Goal: Task Accomplishment & Management: Complete application form

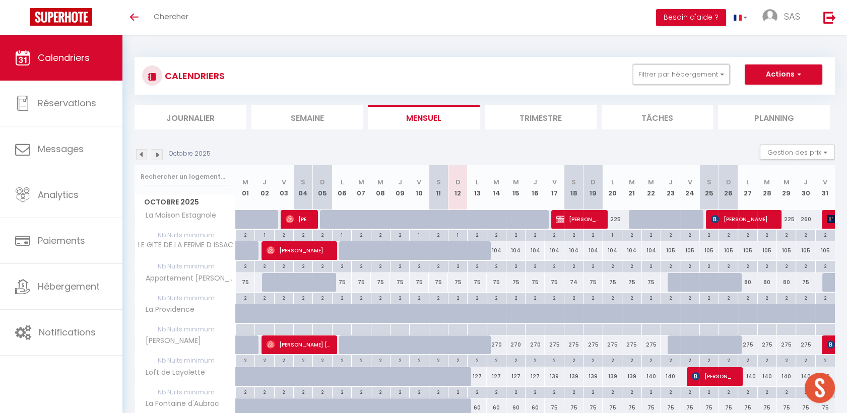
click at [641, 66] on button "Filtrer par hébergement" at bounding box center [681, 74] width 97 height 20
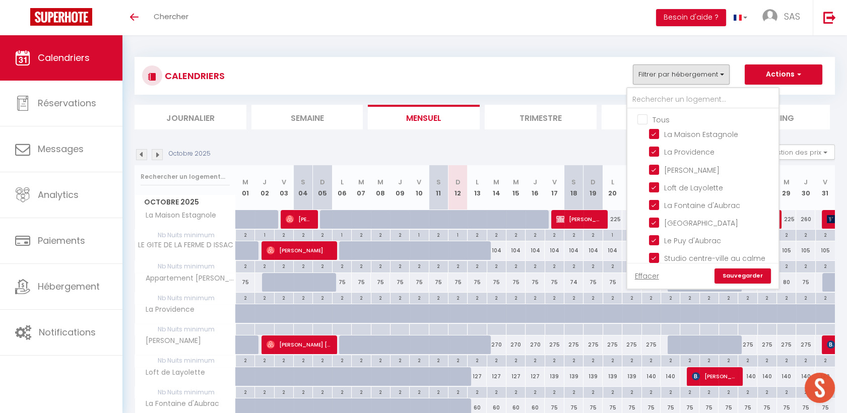
click at [643, 115] on input "Tous" at bounding box center [712, 119] width 151 height 10
checkbox input "false"
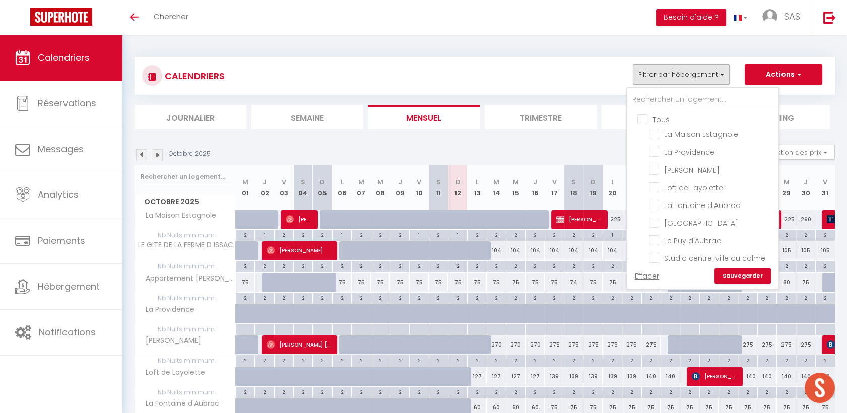
checkbox input "false"
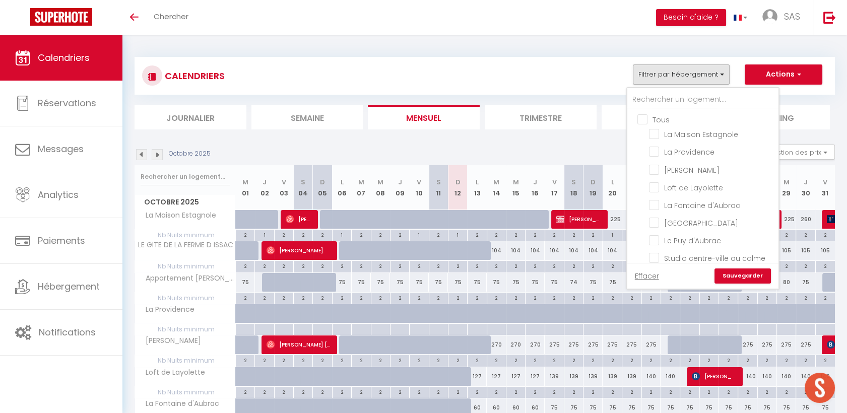
checkbox input "false"
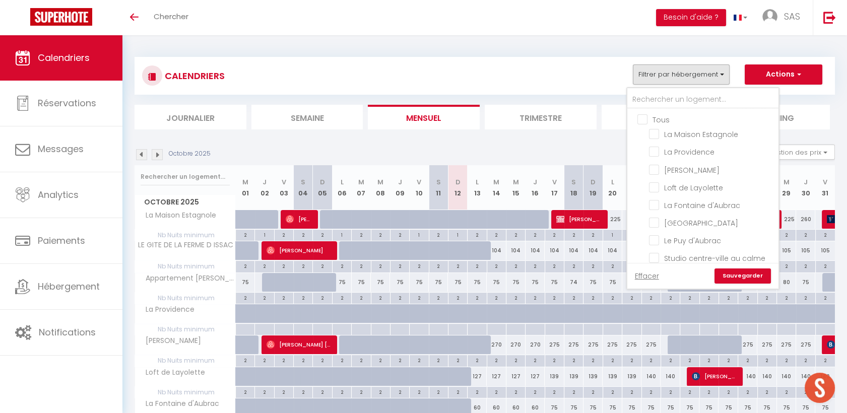
checkbox input "false"
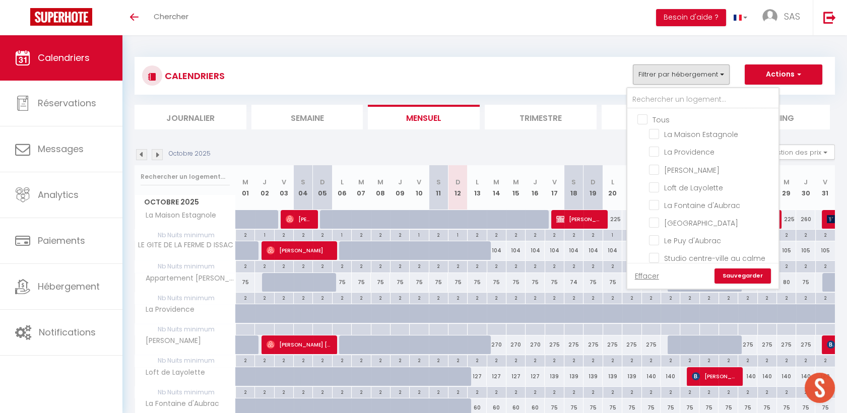
checkbox input "false"
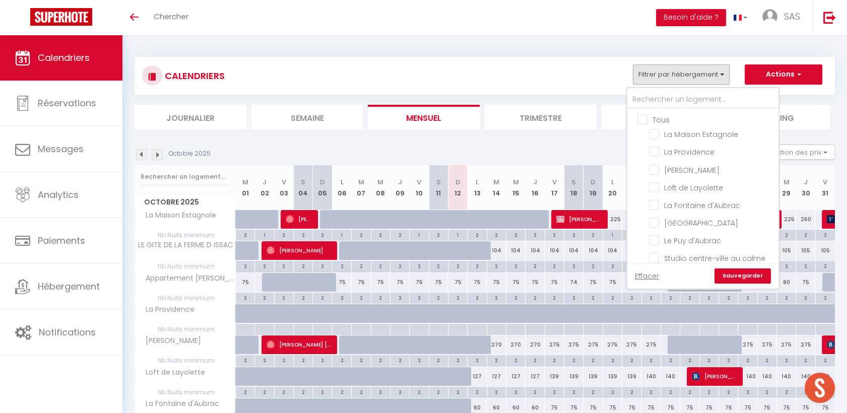
checkbox input "false"
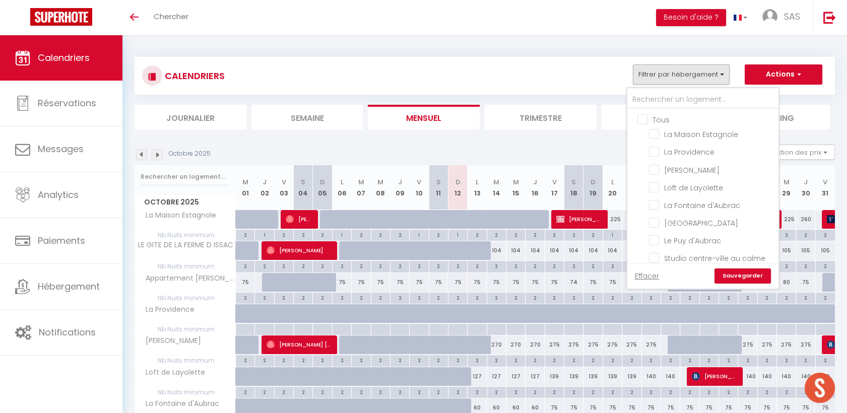
checkbox input "false"
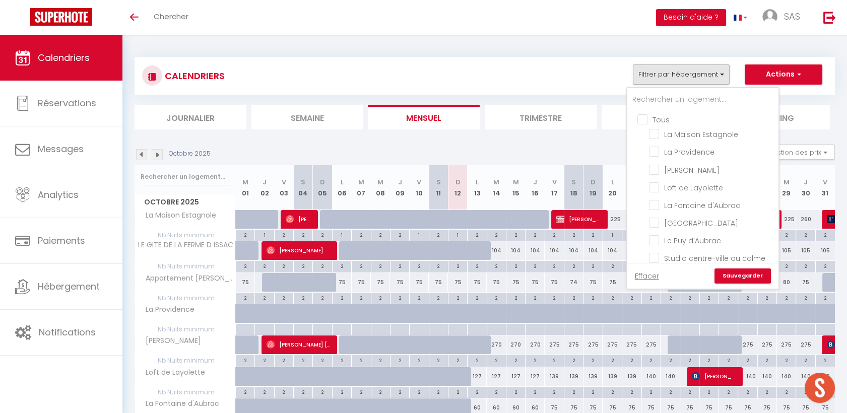
checkbox input "false"
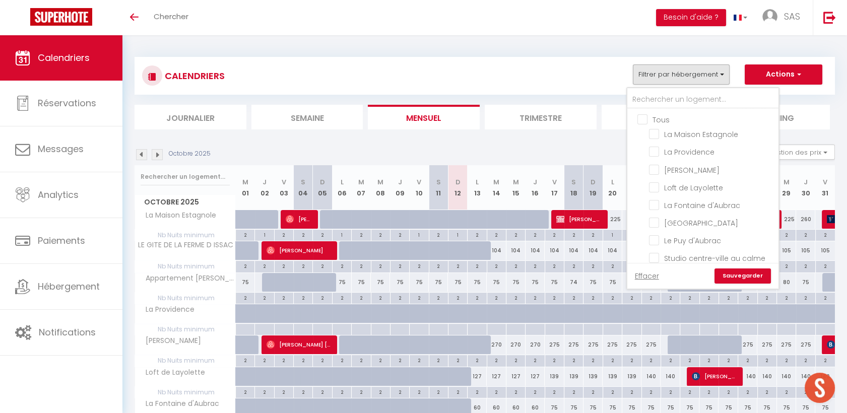
checkbox input "false"
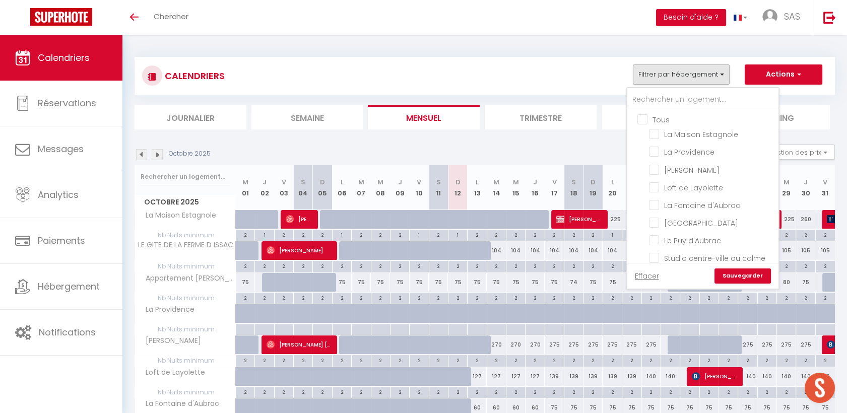
checkbox input "false"
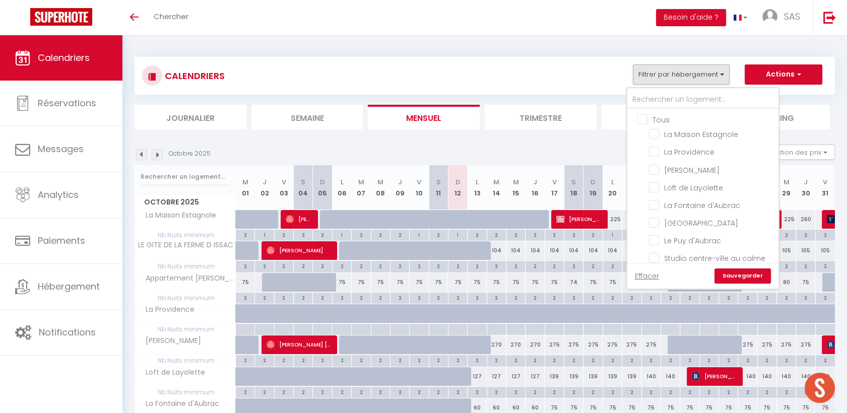
checkbox input "false"
click at [662, 102] on input "text" at bounding box center [702, 100] width 151 height 18
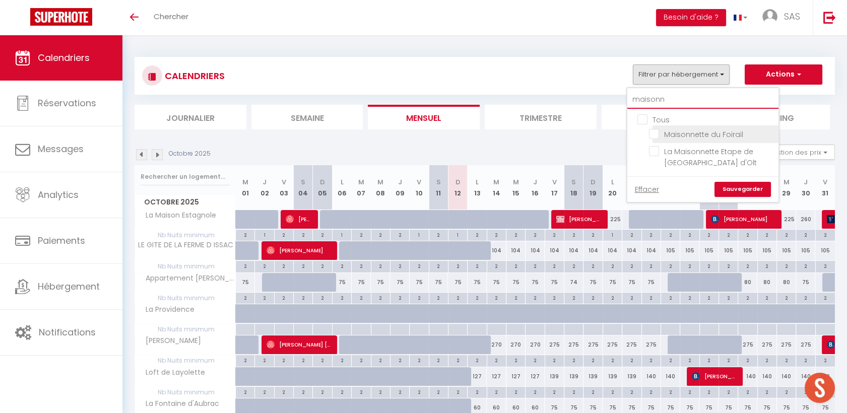
type input "maisonn"
click at [658, 135] on input "Maisonnette du Foirail" at bounding box center [712, 133] width 126 height 10
checkbox input "true"
click at [741, 191] on link "Sauvegarder" at bounding box center [742, 189] width 56 height 15
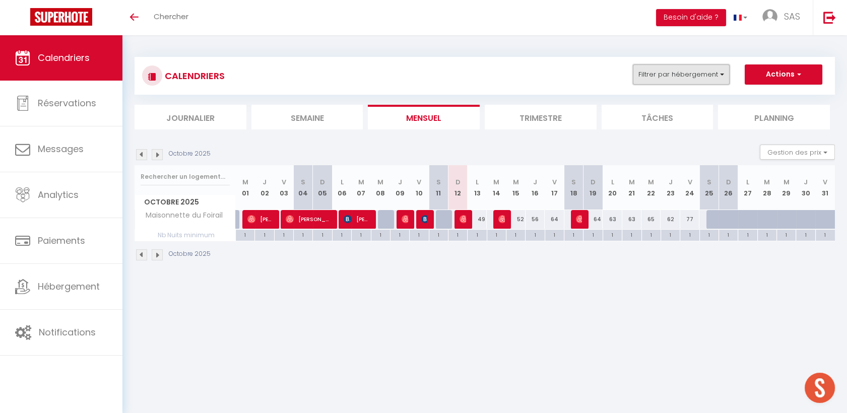
click at [669, 74] on button "Filtrer par hébergement" at bounding box center [681, 74] width 97 height 20
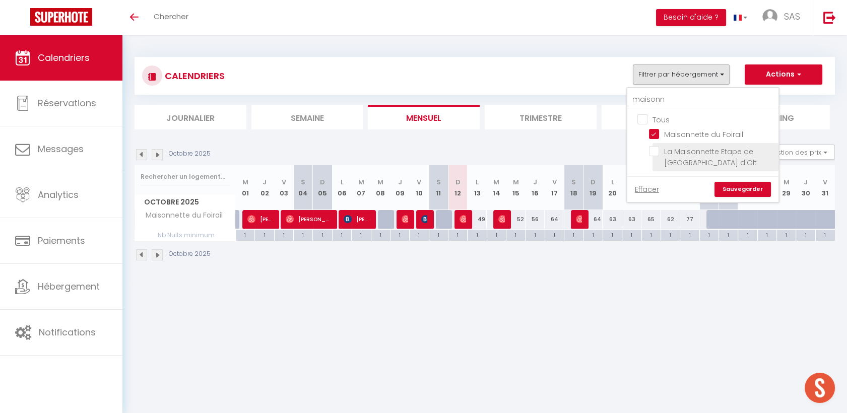
click at [657, 151] on input "La Maisonnette Etape de [GEOGRAPHIC_DATA] d'Olt" at bounding box center [712, 151] width 126 height 10
checkbox input "true"
click at [653, 131] on input "Maisonnette du Foirail" at bounding box center [712, 133] width 126 height 10
checkbox input "false"
click at [728, 184] on link "Sauvegarder" at bounding box center [742, 189] width 56 height 15
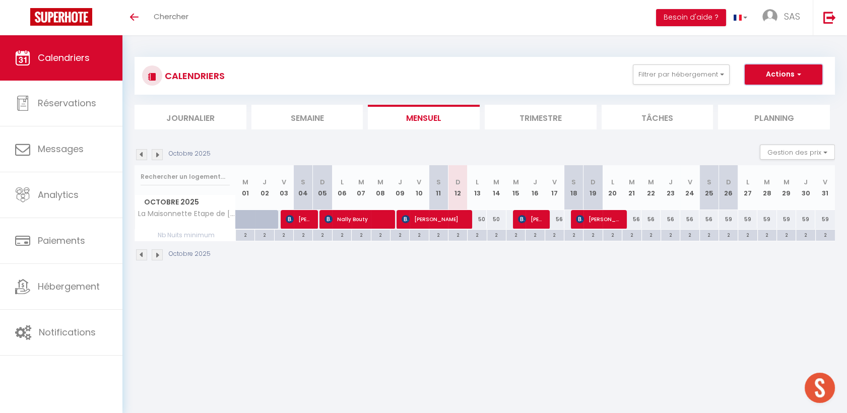
click at [778, 70] on button "Actions" at bounding box center [783, 74] width 78 height 20
click at [773, 96] on link "Nouvelle réservation" at bounding box center [773, 97] width 88 height 15
select select
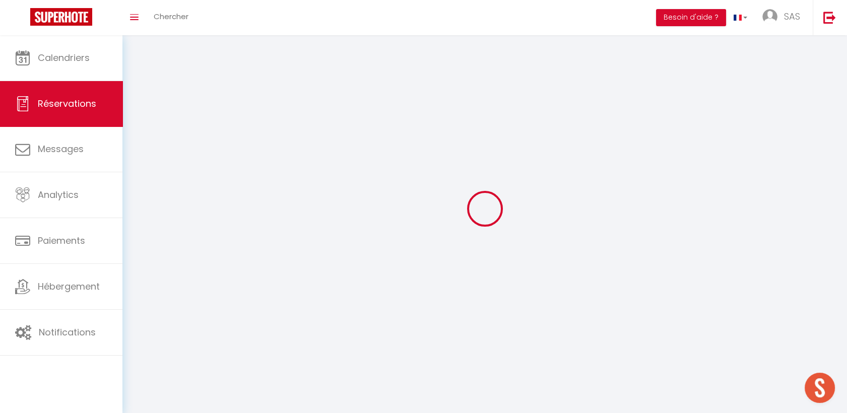
select select
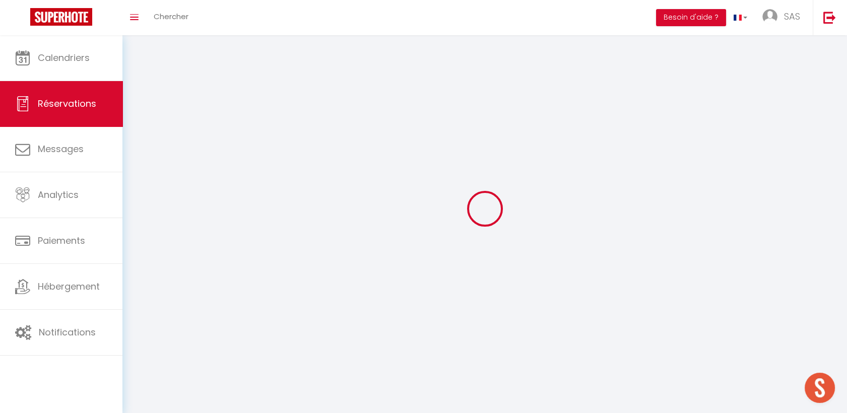
select select
checkbox input "false"
select select
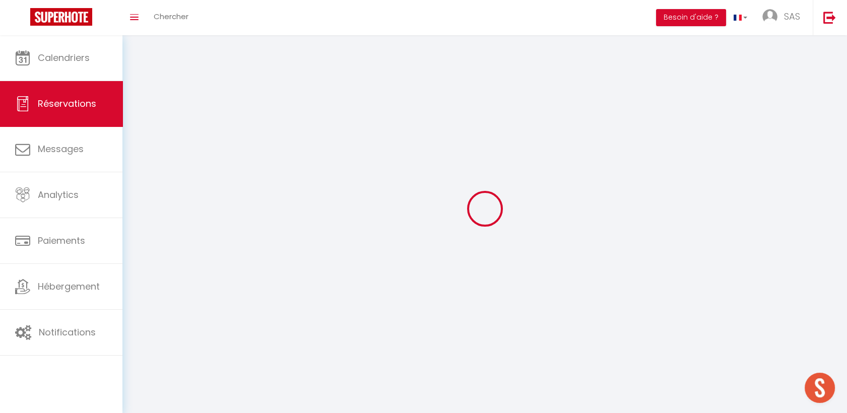
select select
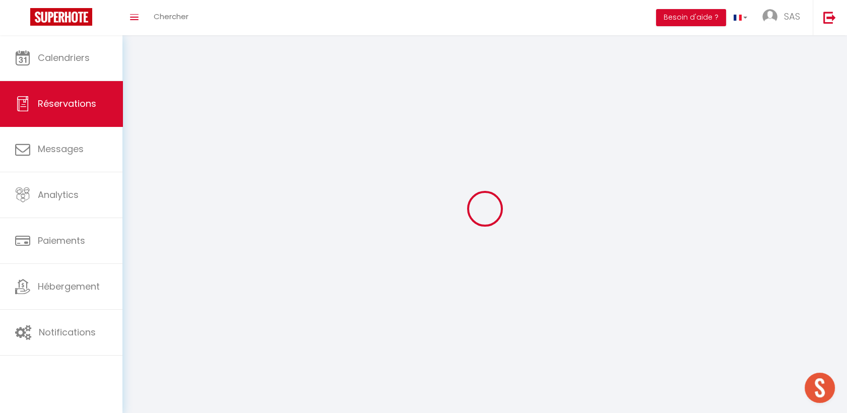
checkbox input "false"
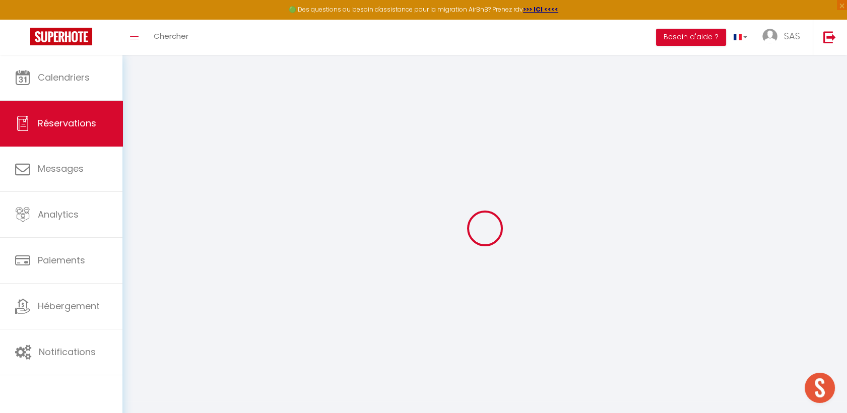
select select
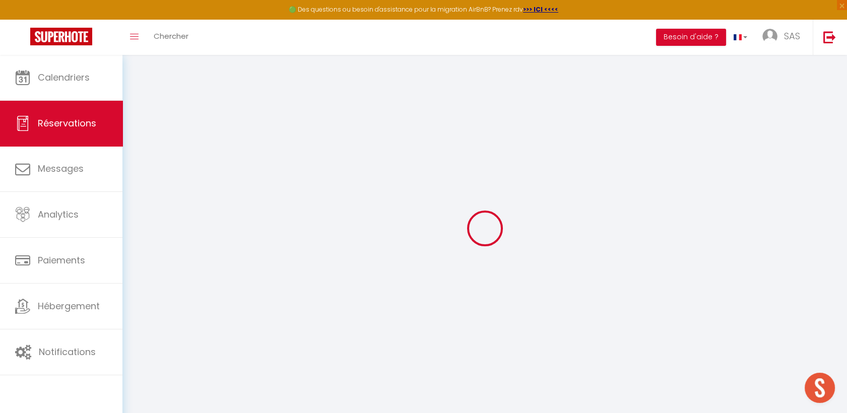
select select
checkbox input "false"
select select
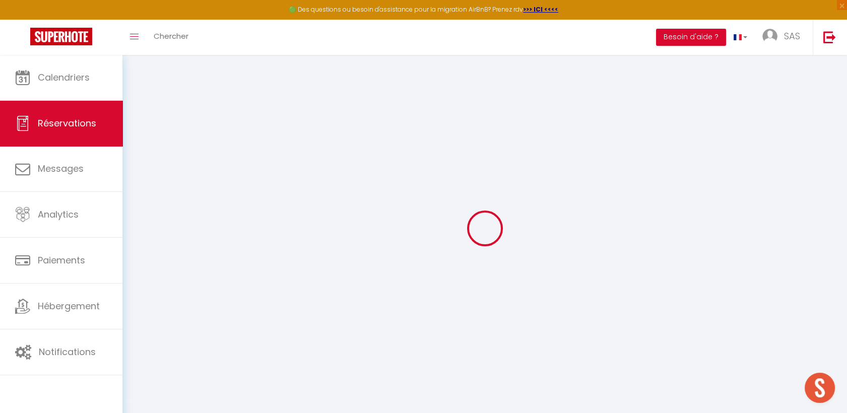
select select
checkbox input "false"
select select
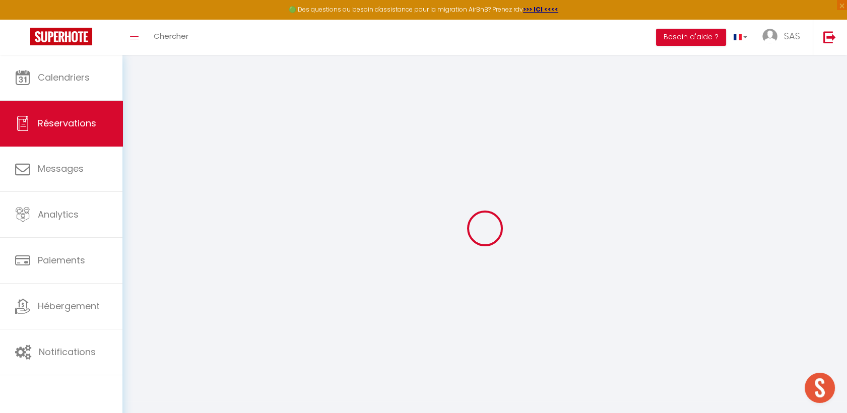
select select
checkbox input "false"
select select
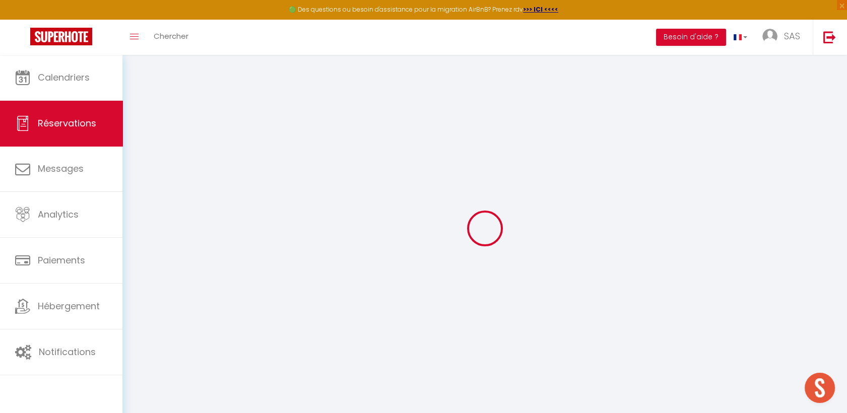
select select
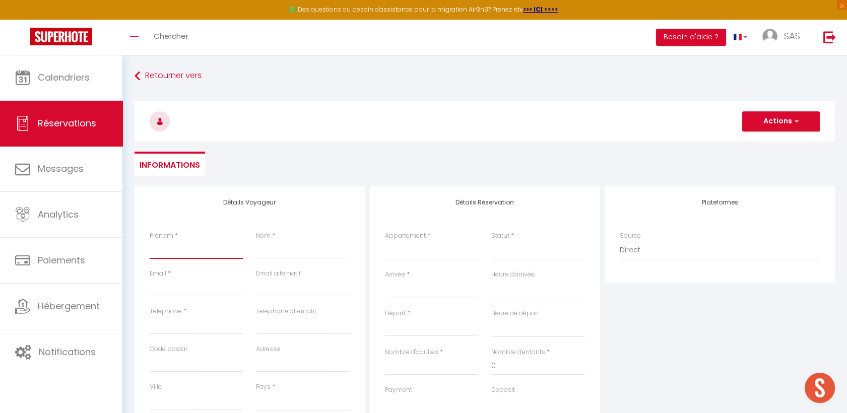
click at [169, 247] on input "Prénom" at bounding box center [196, 250] width 93 height 18
paste input "[PERSON_NAME]"
type input "[PERSON_NAME]"
select select
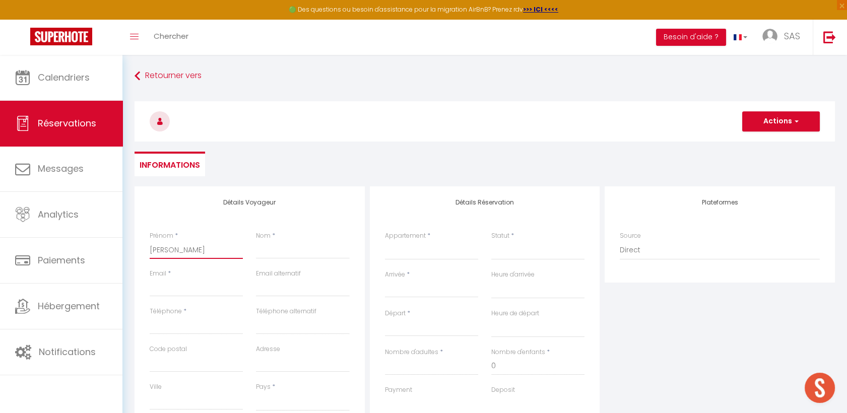
select select
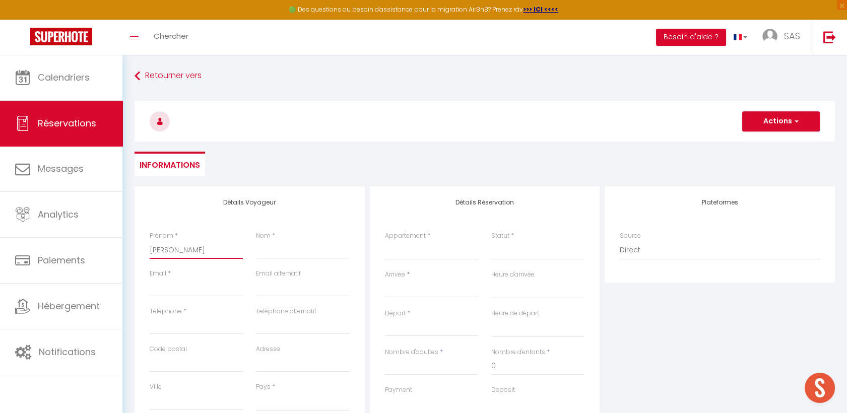
checkbox input "false"
drag, startPoint x: 179, startPoint y: 249, endPoint x: 311, endPoint y: 246, distance: 132.5
click at [311, 246] on div "Prénom * [PERSON_NAME] Nom *" at bounding box center [249, 250] width 213 height 38
type input "[PERSON_NAME]"
select select
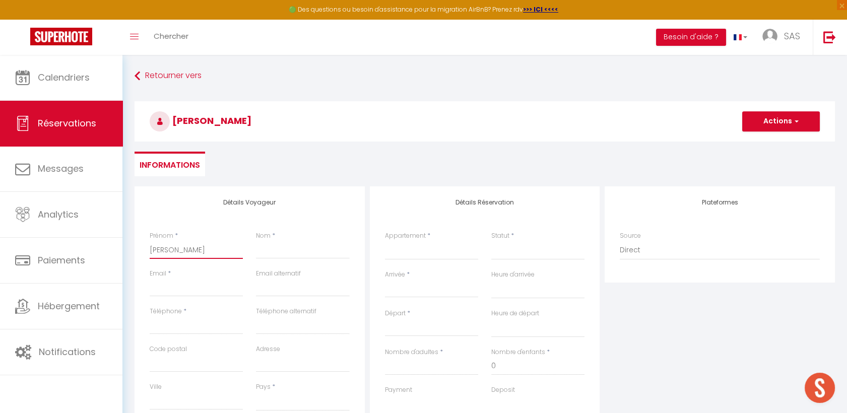
select select
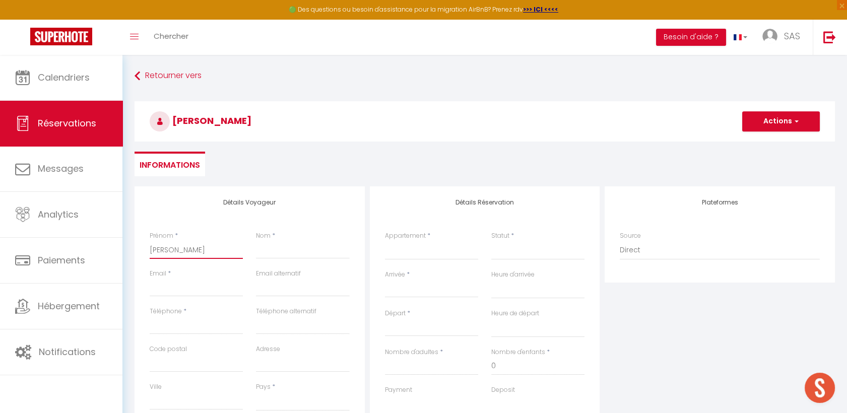
select select
checkbox input "false"
type input "[PERSON_NAME]"
click at [304, 247] on input "Nom" at bounding box center [302, 250] width 93 height 18
paste input "[PERSON_NAME]"
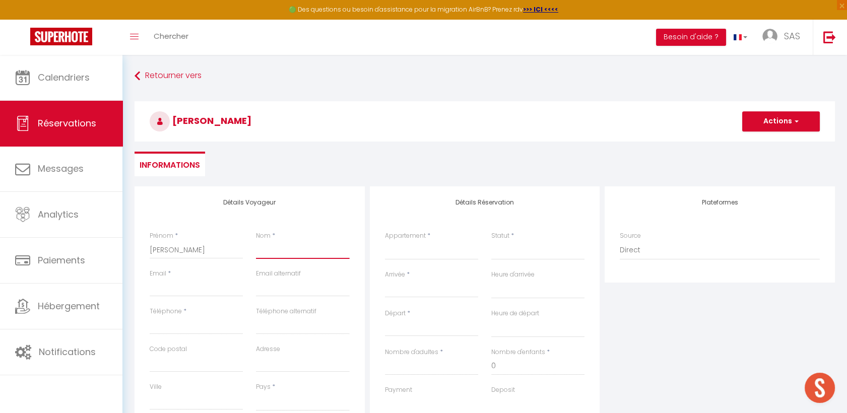
type input "[PERSON_NAME]"
select select
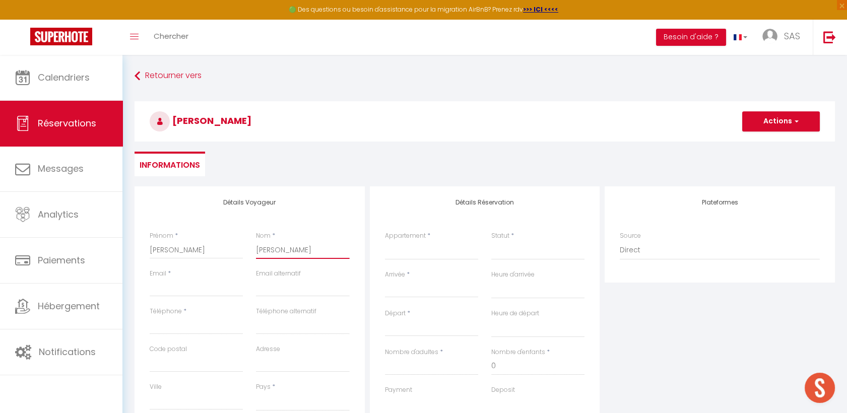
select select
checkbox input "false"
drag, startPoint x: 286, startPoint y: 251, endPoint x: 208, endPoint y: 255, distance: 77.6
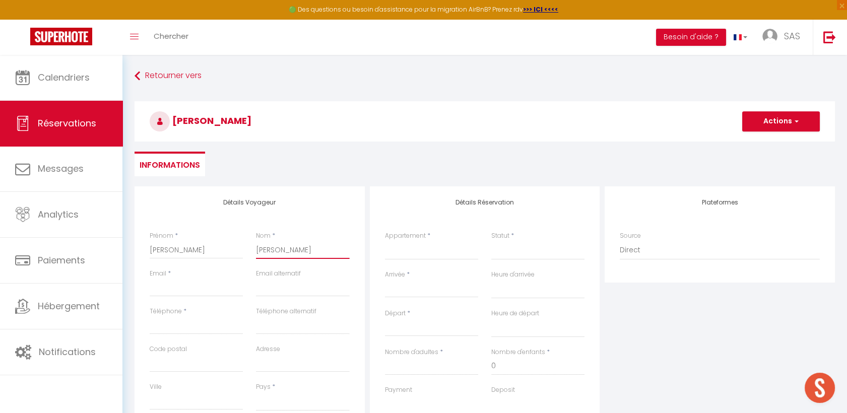
click at [208, 255] on div "Prénom * [PERSON_NAME] * [PERSON_NAME]" at bounding box center [249, 250] width 213 height 38
type input "Chetrit"
select select
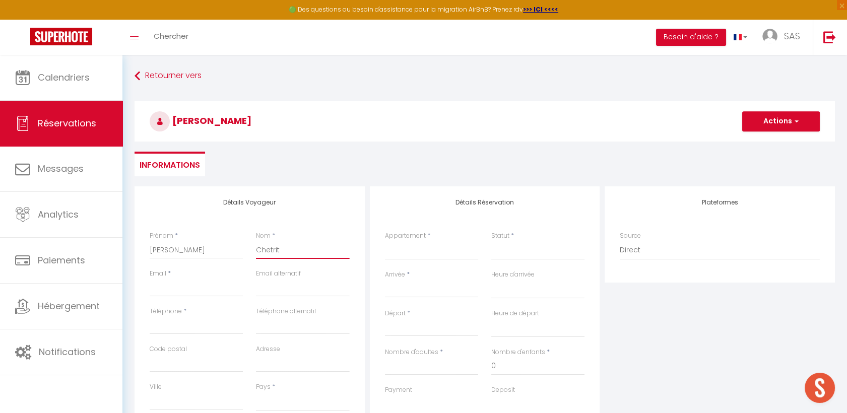
select select
checkbox input "false"
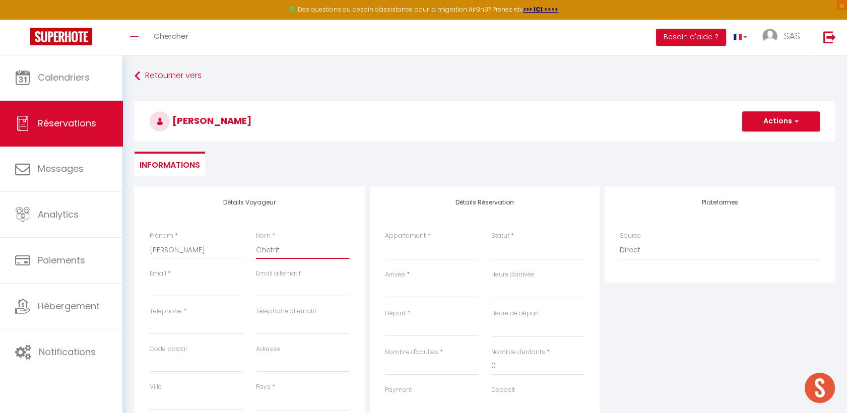
type input "Chetrit"
select select
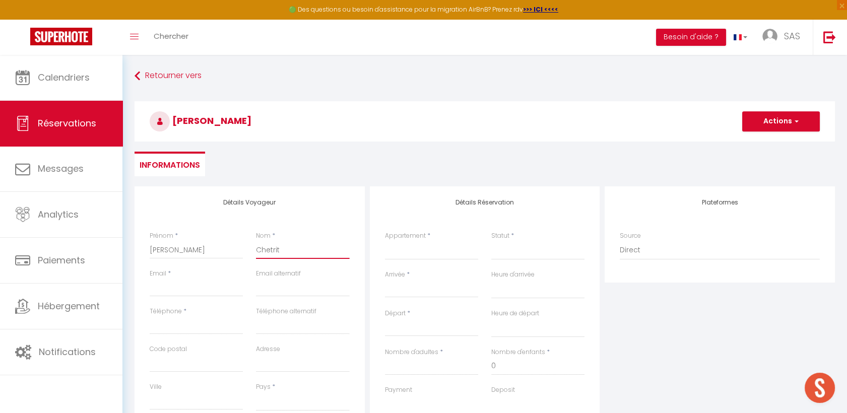
select select
checkbox input "false"
type input "Chetrit"
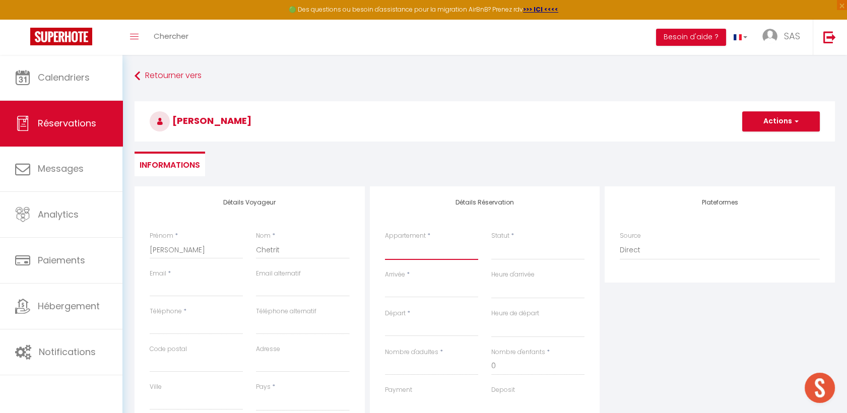
click at [444, 252] on select "La Maison Estagnole [GEOGRAPHIC_DATA] Maison [PERSON_NAME] [GEOGRAPHIC_DATA] [G…" at bounding box center [431, 250] width 93 height 19
select select "45450"
click at [385, 241] on select "La Maison Estagnole [GEOGRAPHIC_DATA] Maison [PERSON_NAME] [GEOGRAPHIC_DATA] [G…" at bounding box center [431, 250] width 93 height 19
select select
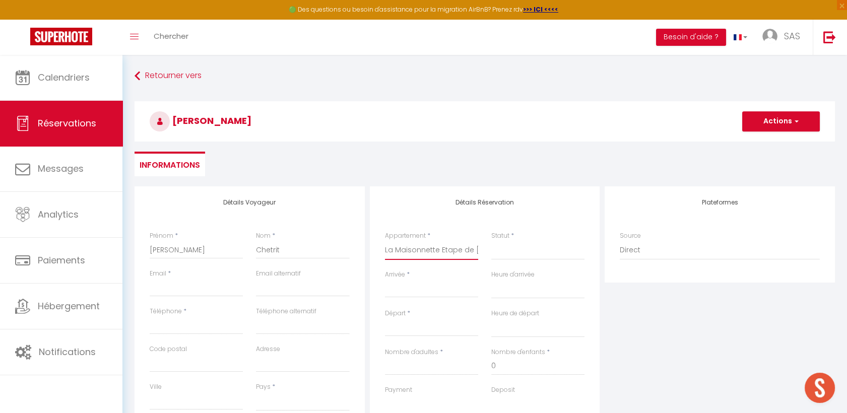
select select
checkbox input "false"
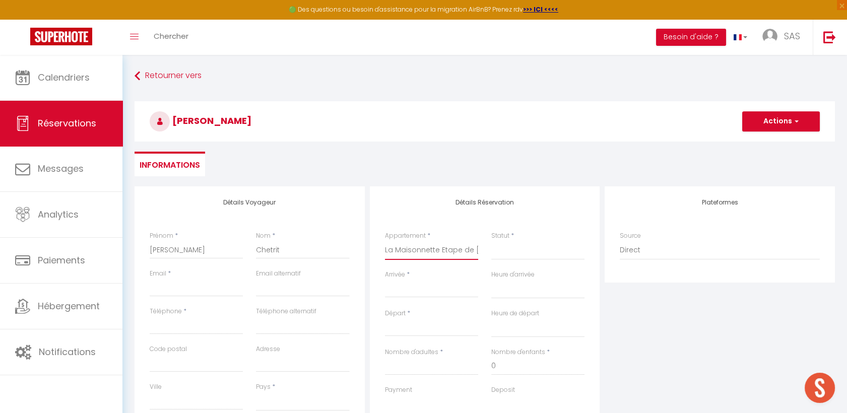
select select
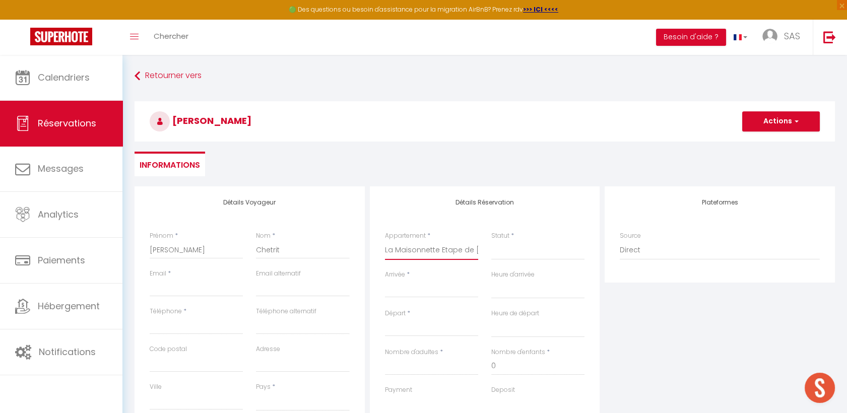
select select
checkbox input "false"
click at [405, 286] on input "Arrivée" at bounding box center [431, 289] width 93 height 13
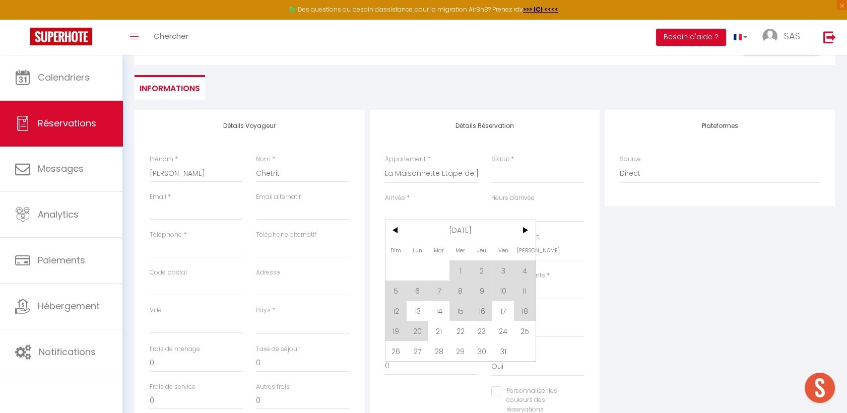
scroll to position [112, 0]
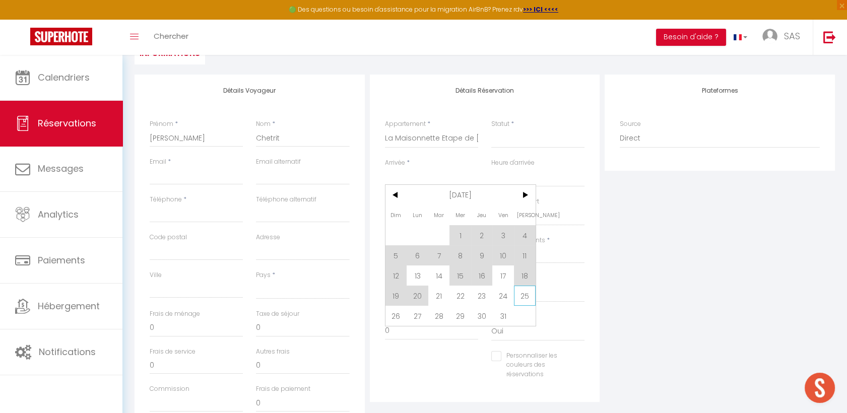
click at [523, 296] on span "25" at bounding box center [525, 296] width 22 height 20
select select
type input "Sam 25 Octobre 2025"
select select
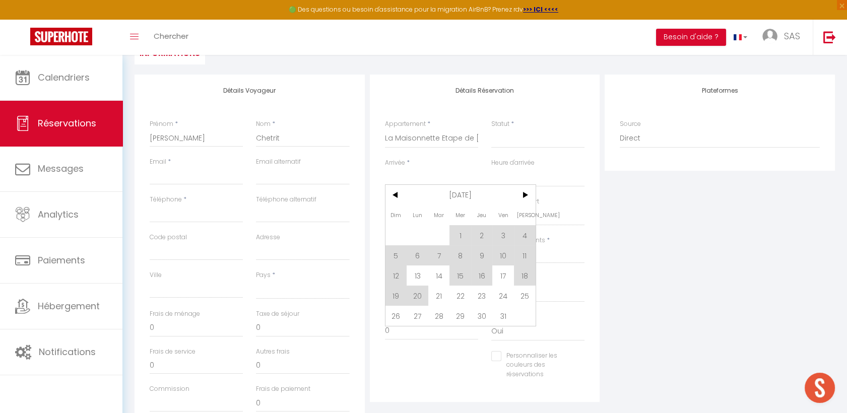
type input "Dim 26 Octobre 2025"
select select
checkbox input "false"
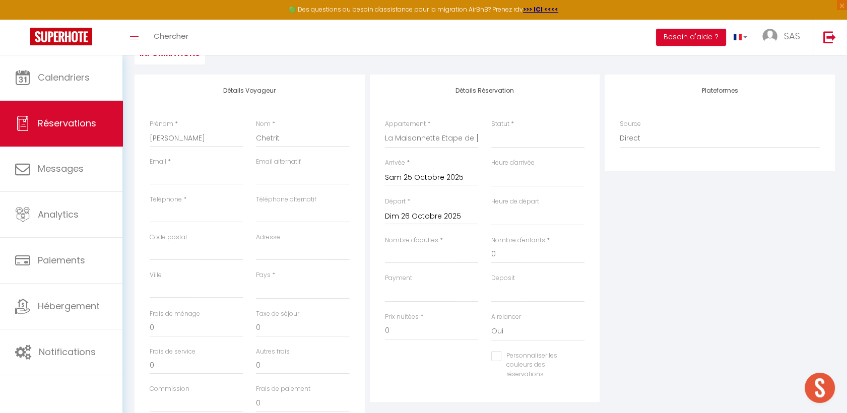
click at [411, 214] on input "Dim 26 Octobre 2025" at bounding box center [431, 216] width 93 height 13
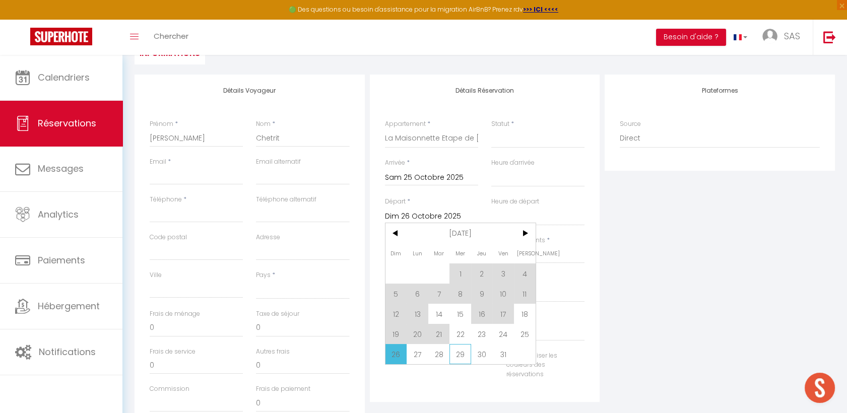
click at [459, 348] on span "29" at bounding box center [460, 354] width 22 height 20
select select
type input "Mer 29 Octobre 2025"
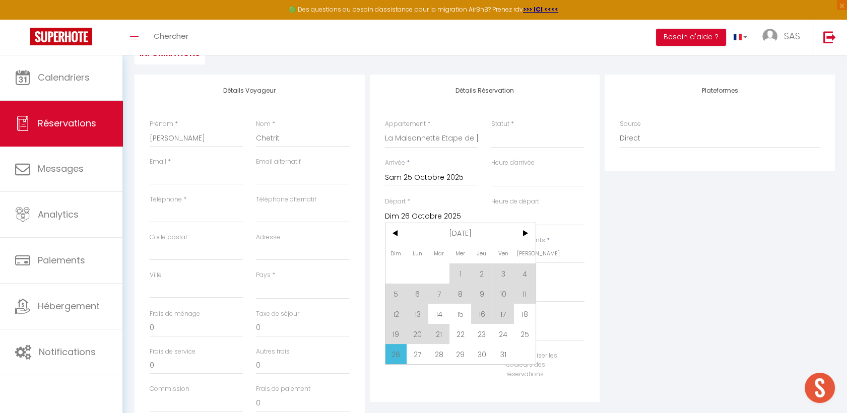
select select
checkbox input "false"
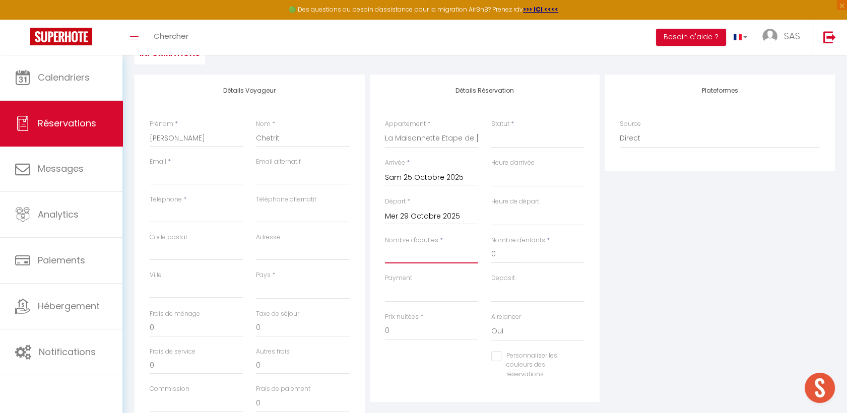
click at [393, 256] on input "Nombre d'adultes" at bounding box center [431, 254] width 93 height 18
type input "2"
select select
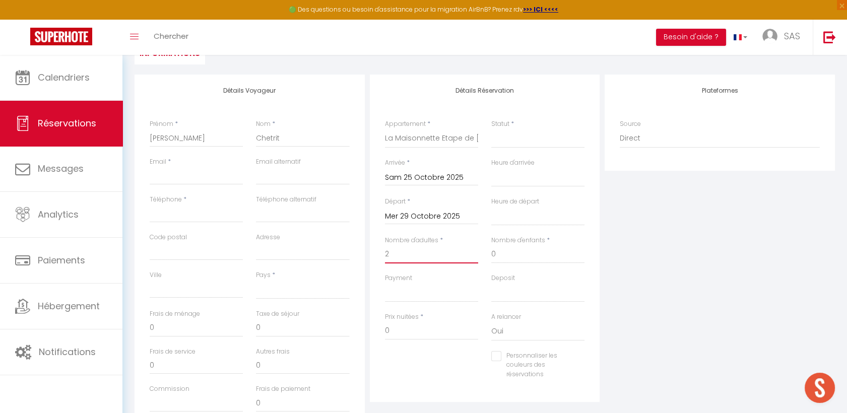
select select
checkbox input "false"
select select
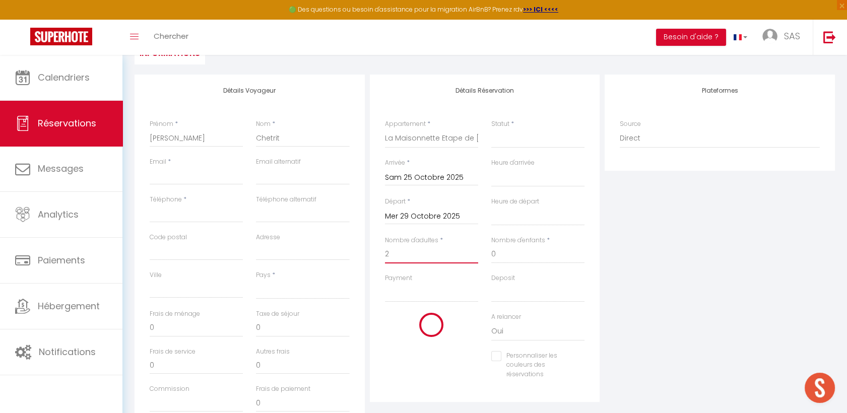
type input "25"
type input "8.24"
select select
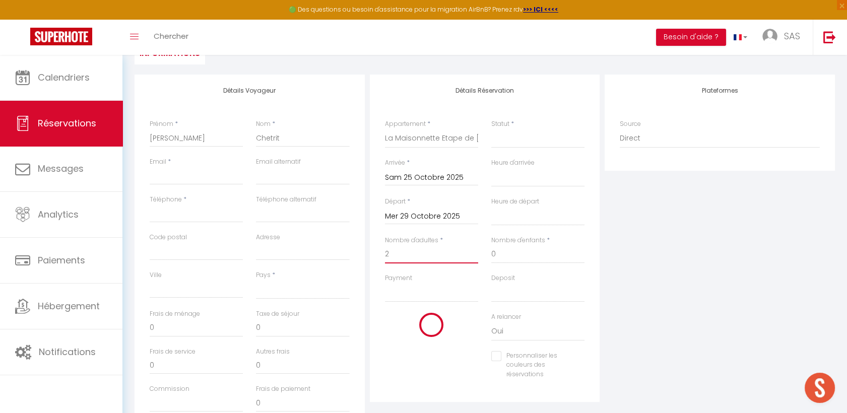
select select
type input "205.04"
checkbox input "false"
type input "2"
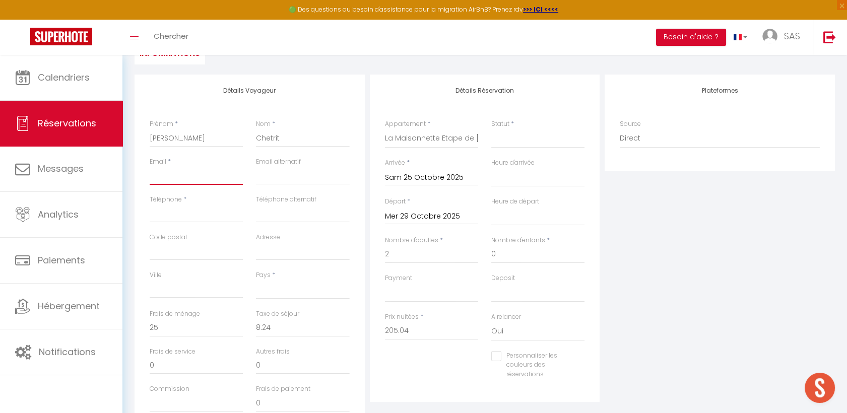
click at [154, 175] on input "Email client" at bounding box center [196, 176] width 93 height 18
type input "[EMAIL_ADDRESS][DOMAIN_NAME]"
type input "0638265659"
type input "12190"
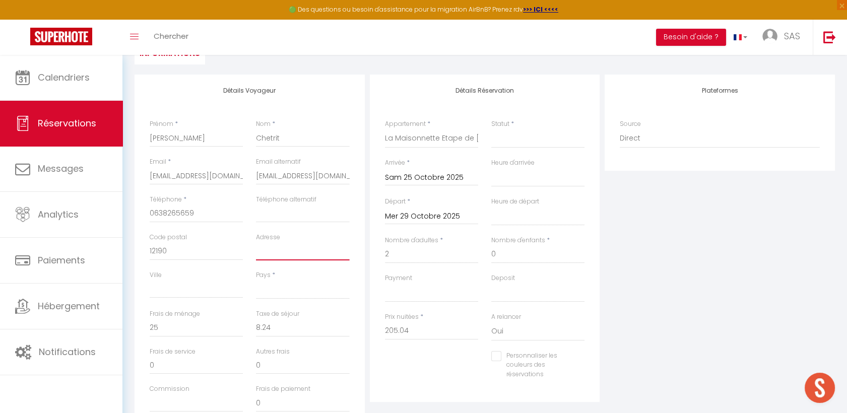
type input "[STREET_ADDRESS]"
type input "LE NAYRCA"
select select "FR"
click at [549, 143] on select "Confirmé Non Confirmé [PERSON_NAME] par le voyageur No Show Request" at bounding box center [537, 138] width 93 height 19
click at [491, 129] on select "Confirmé Non Confirmé [PERSON_NAME] par le voyageur No Show Request" at bounding box center [537, 138] width 93 height 19
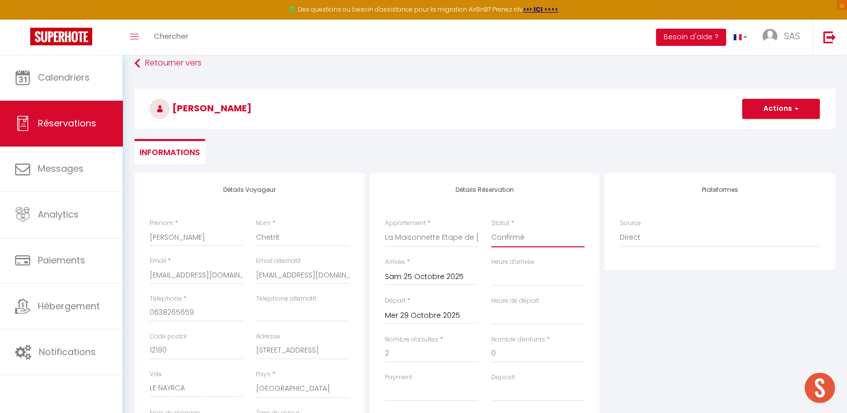
scroll to position [0, 0]
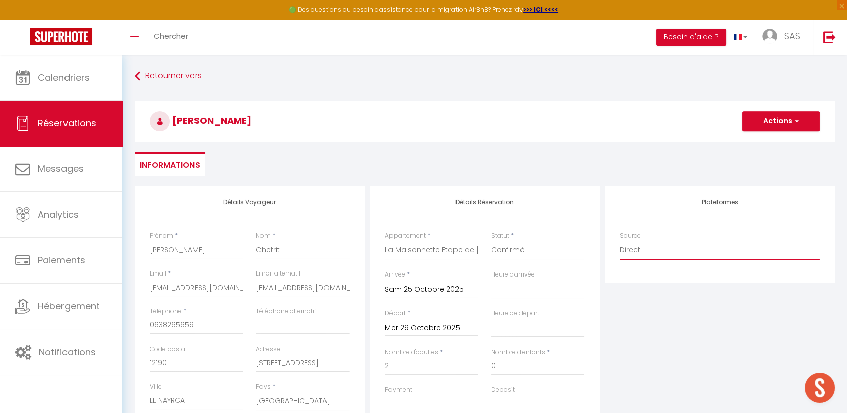
click at [677, 245] on select "Direct [DOMAIN_NAME] [DOMAIN_NAME] Chalet montagne Expedia Gite de [GEOGRAPHIC_…" at bounding box center [720, 250] width 200 height 19
click at [620, 241] on select "Direct [DOMAIN_NAME] [DOMAIN_NAME] Chalet montagne Expedia Gite de [GEOGRAPHIC_…" at bounding box center [720, 250] width 200 height 19
click at [756, 119] on button "Actions" at bounding box center [781, 121] width 78 height 20
click at [744, 144] on link "Enregistrer" at bounding box center [771, 143] width 80 height 13
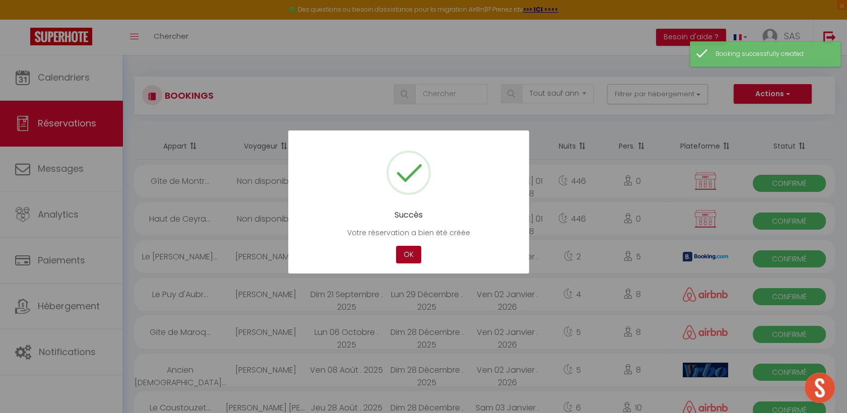
click at [412, 253] on button "OK" at bounding box center [408, 255] width 25 height 18
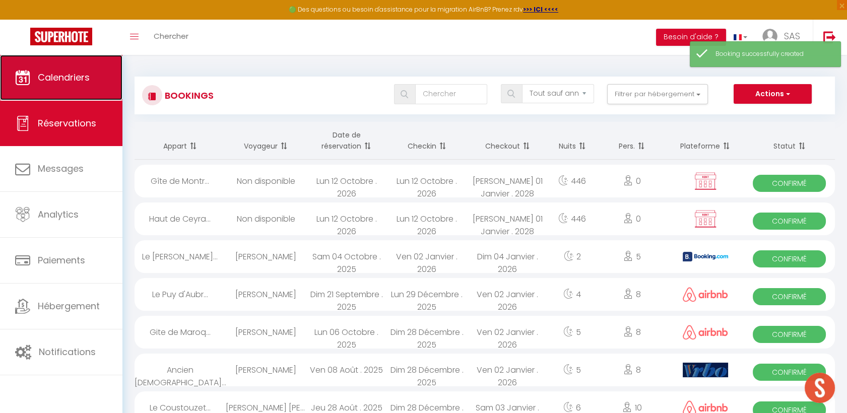
click at [36, 76] on link "Calendriers" at bounding box center [61, 77] width 122 height 45
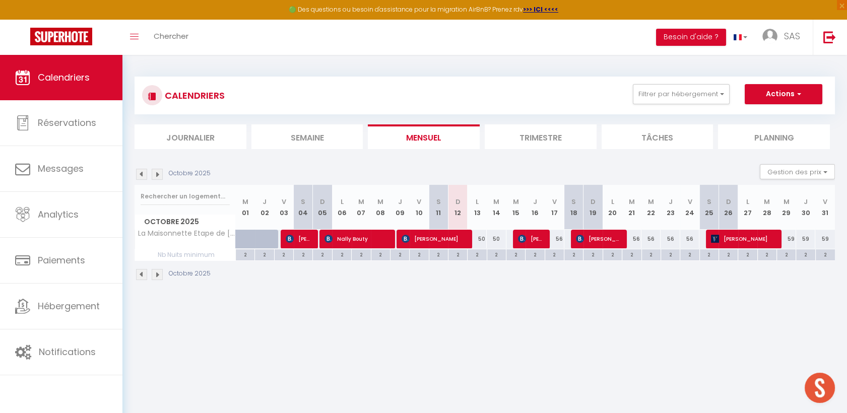
click at [154, 177] on img at bounding box center [157, 174] width 11 height 11
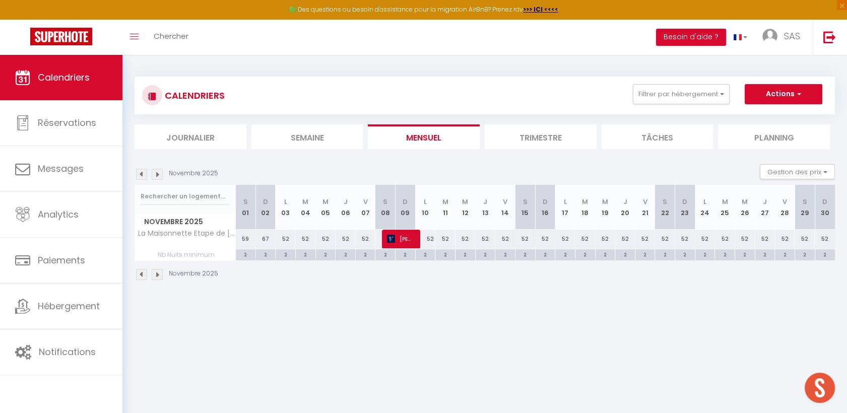
click at [130, 171] on div "CALENDRIERS Filtrer par hébergement Tous La Maison Estagnole [GEOGRAPHIC_DATA] …" at bounding box center [484, 179] width 724 height 248
click at [691, 94] on button "Filtrer par hébergement" at bounding box center [681, 94] width 97 height 20
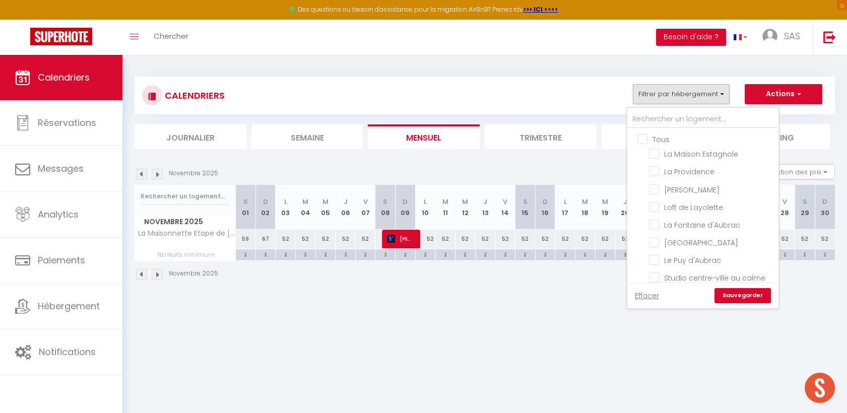
click at [145, 175] on img at bounding box center [141, 174] width 11 height 11
